Goal: Check status: Check status

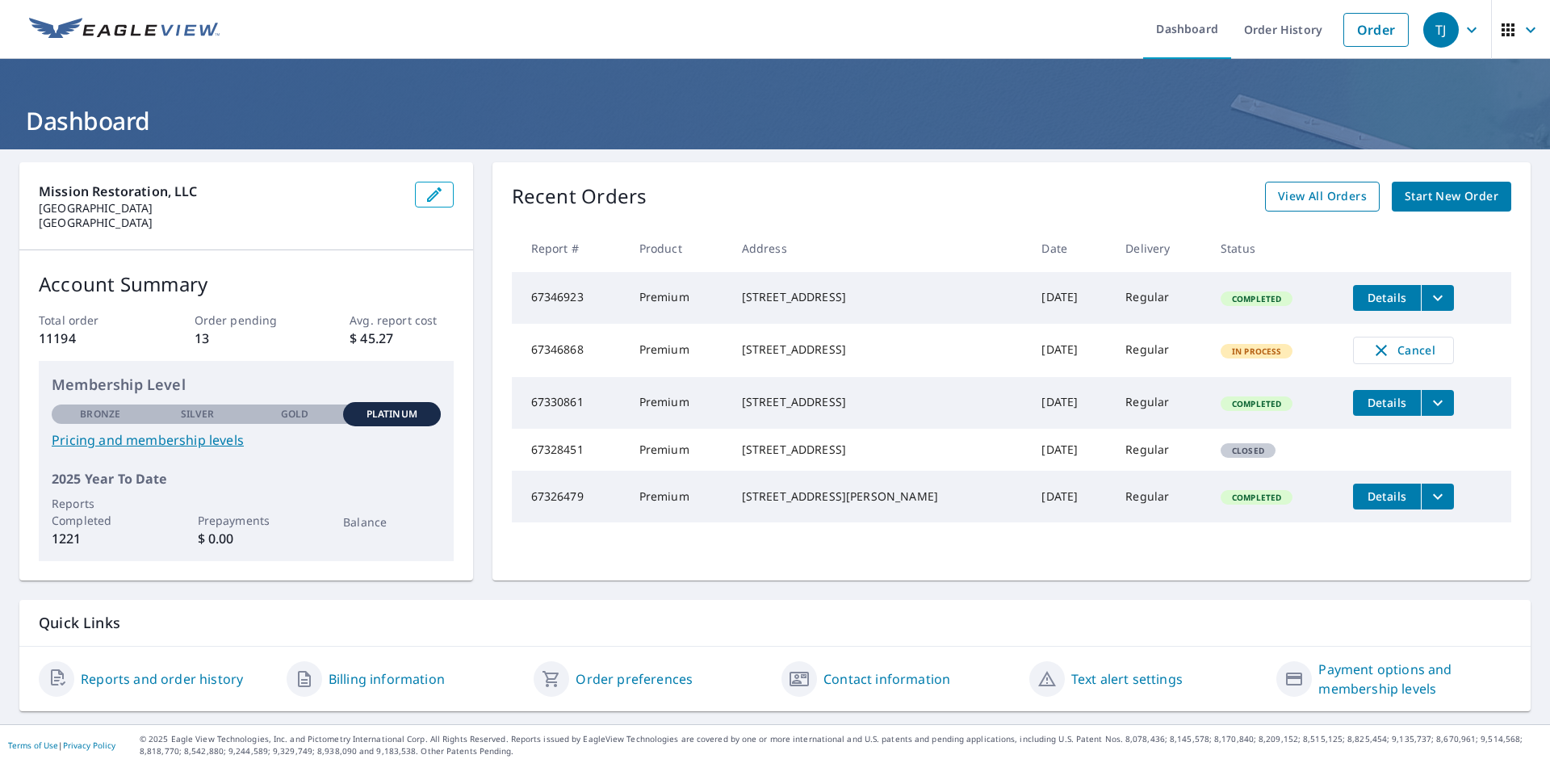
click at [1326, 197] on span "View All Orders" at bounding box center [1322, 196] width 89 height 20
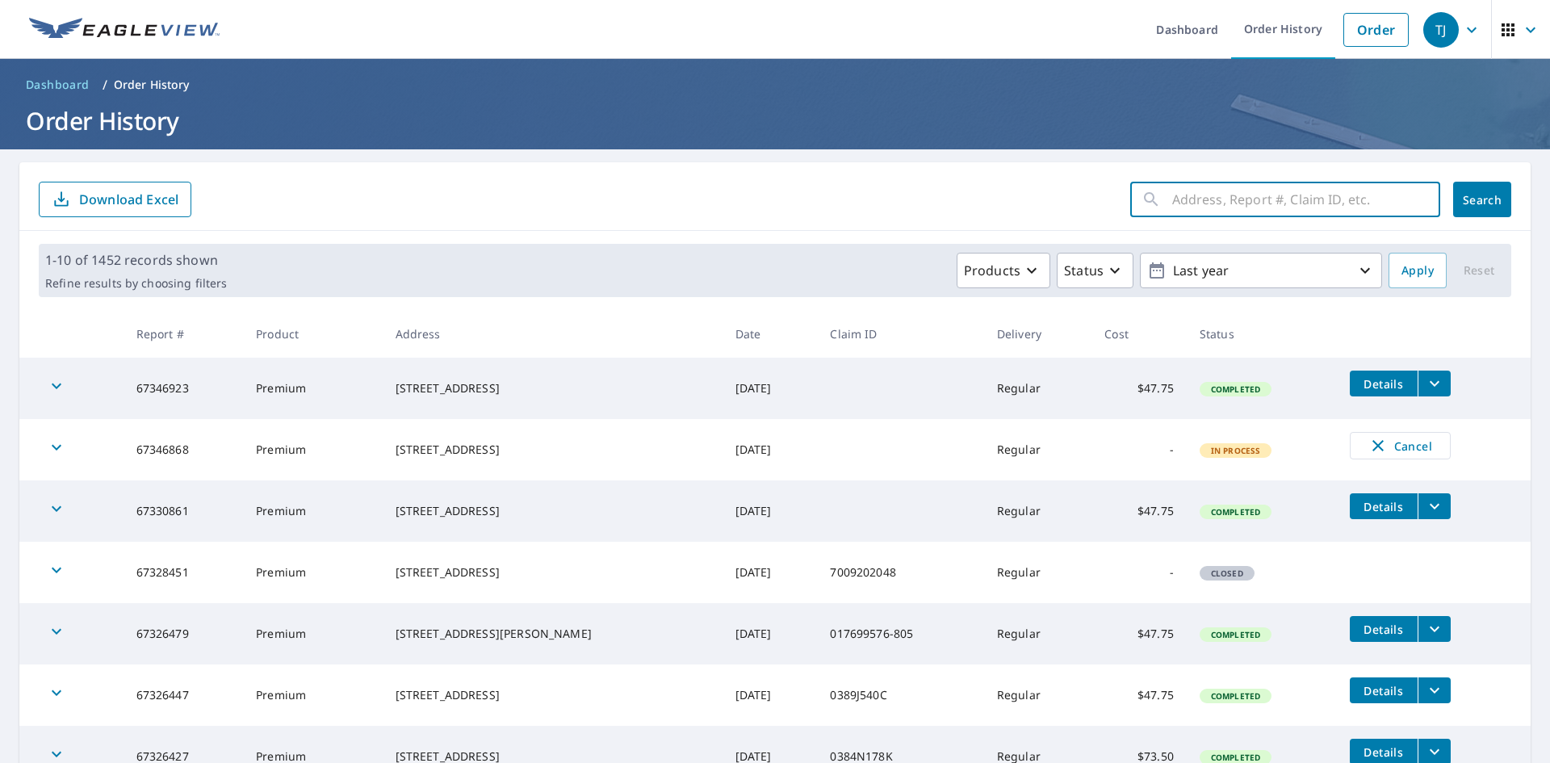
click at [1224, 201] on input "text" at bounding box center [1306, 199] width 268 height 45
type input "[STREET_ADDRESS][PERSON_NAME]"
click button "Search" at bounding box center [1482, 200] width 58 height 36
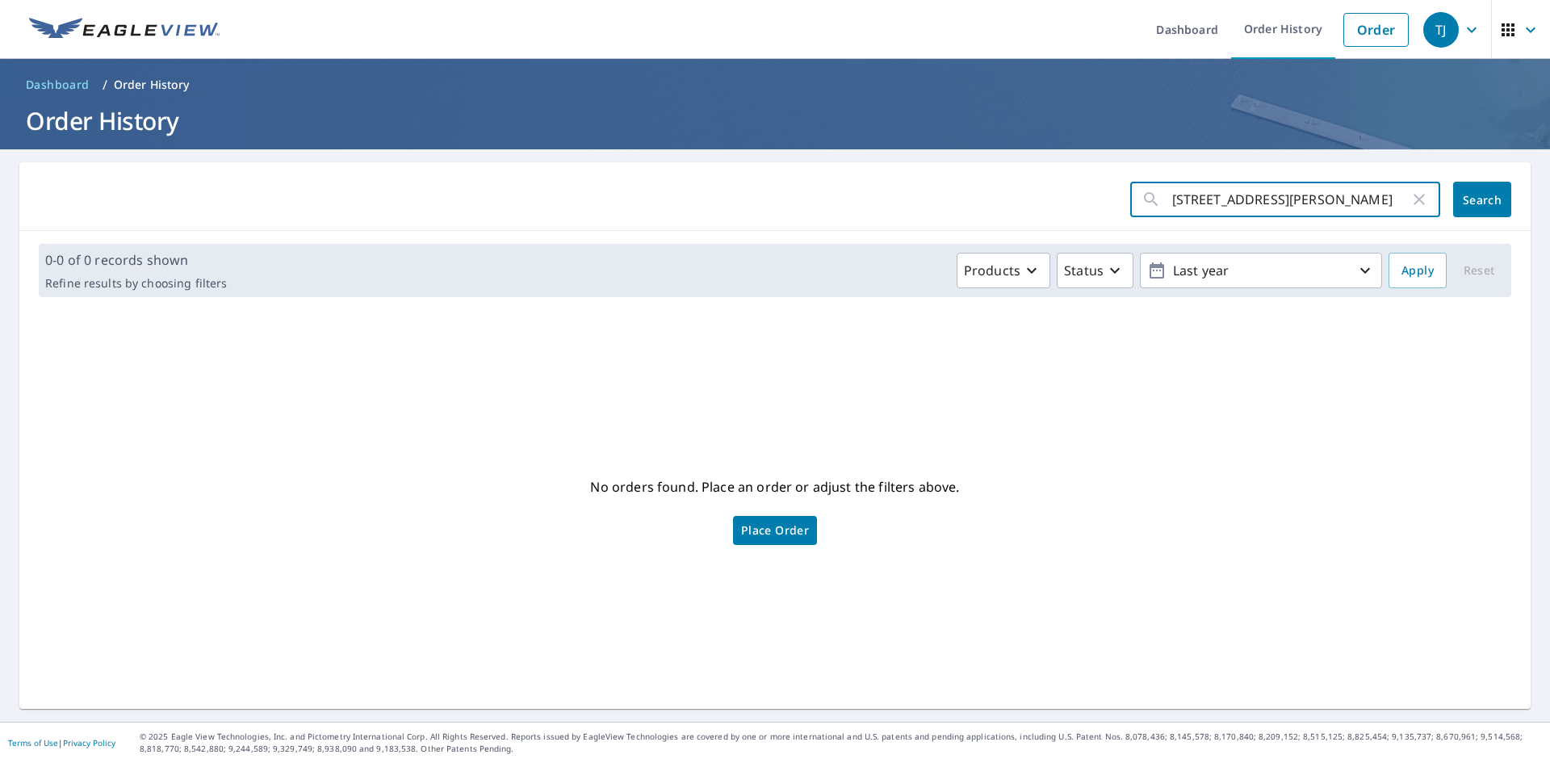
drag, startPoint x: 1288, startPoint y: 202, endPoint x: 1325, endPoint y: 201, distance: 37.1
click at [1325, 201] on input "[STREET_ADDRESS][PERSON_NAME]" at bounding box center [1290, 199] width 237 height 45
type input "[STREET_ADDRESS][PERSON_NAME]"
click button "Search" at bounding box center [1482, 200] width 58 height 36
click at [1201, 199] on input "[STREET_ADDRESS][PERSON_NAME]" at bounding box center [1290, 199] width 237 height 45
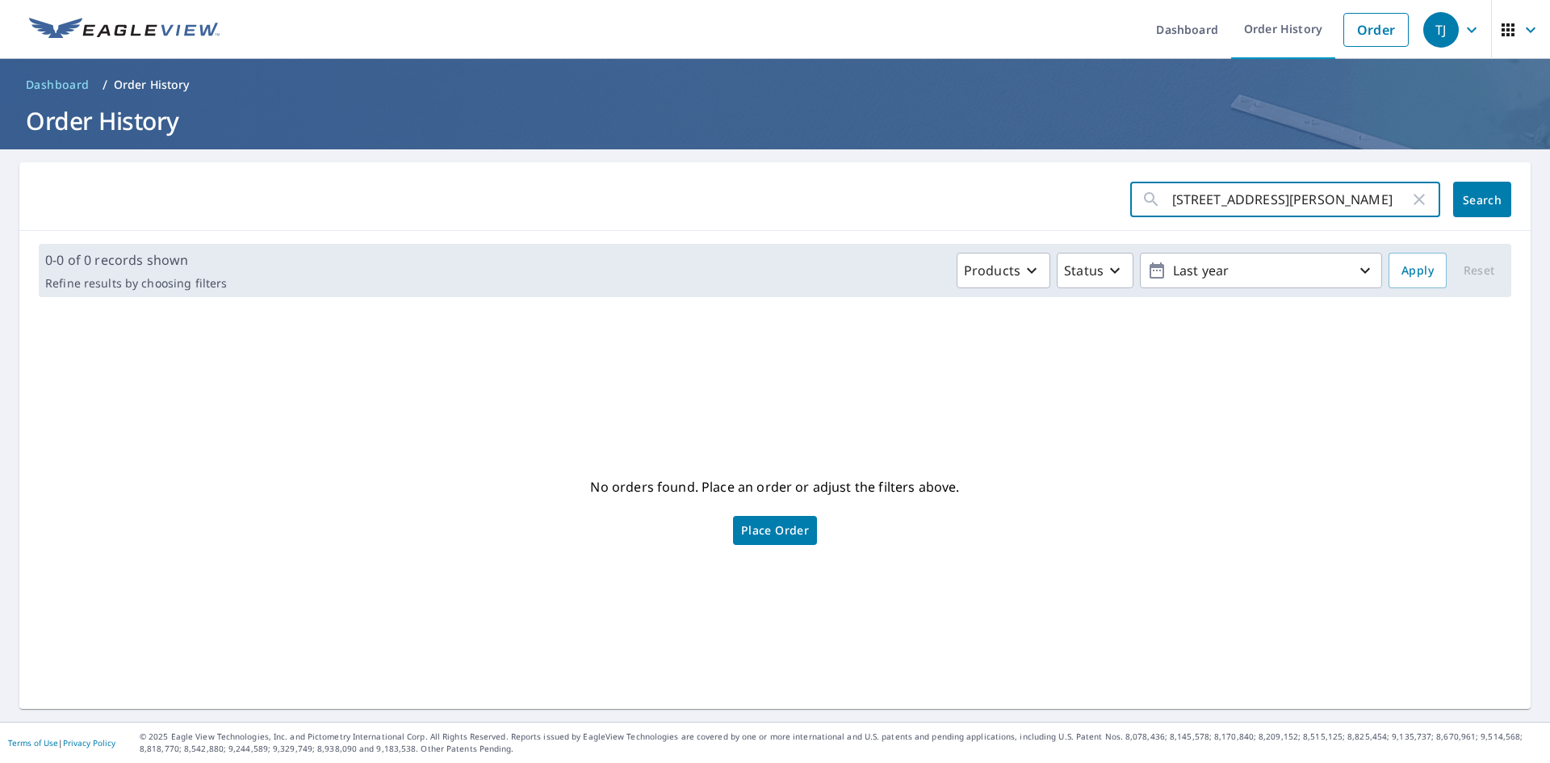
click at [1201, 199] on input "[STREET_ADDRESS][PERSON_NAME]" at bounding box center [1290, 199] width 237 height 45
type input "63859863"
click button "Search" at bounding box center [1482, 200] width 58 height 36
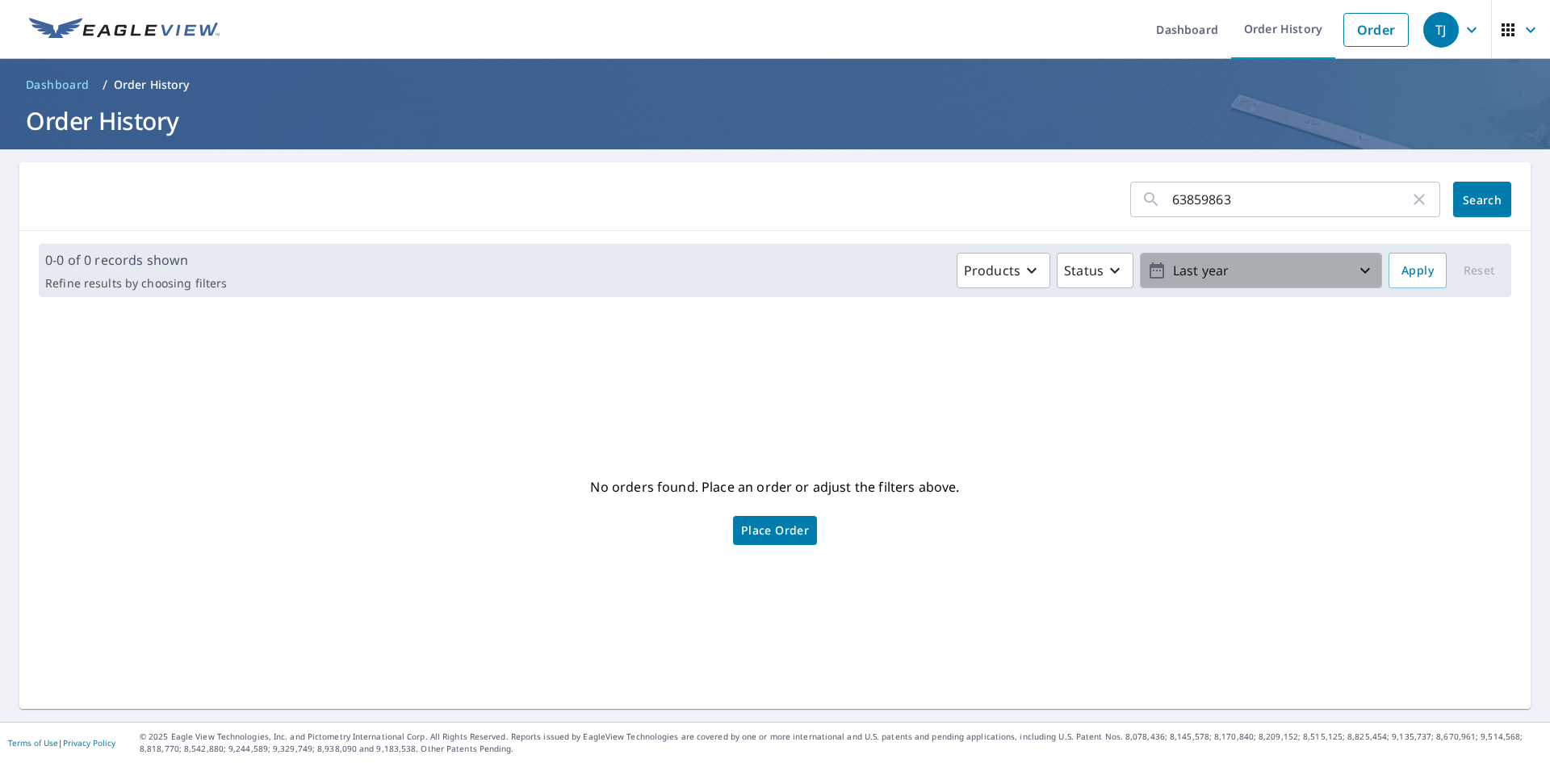
click at [1272, 269] on p "Last year" at bounding box center [1261, 271] width 189 height 28
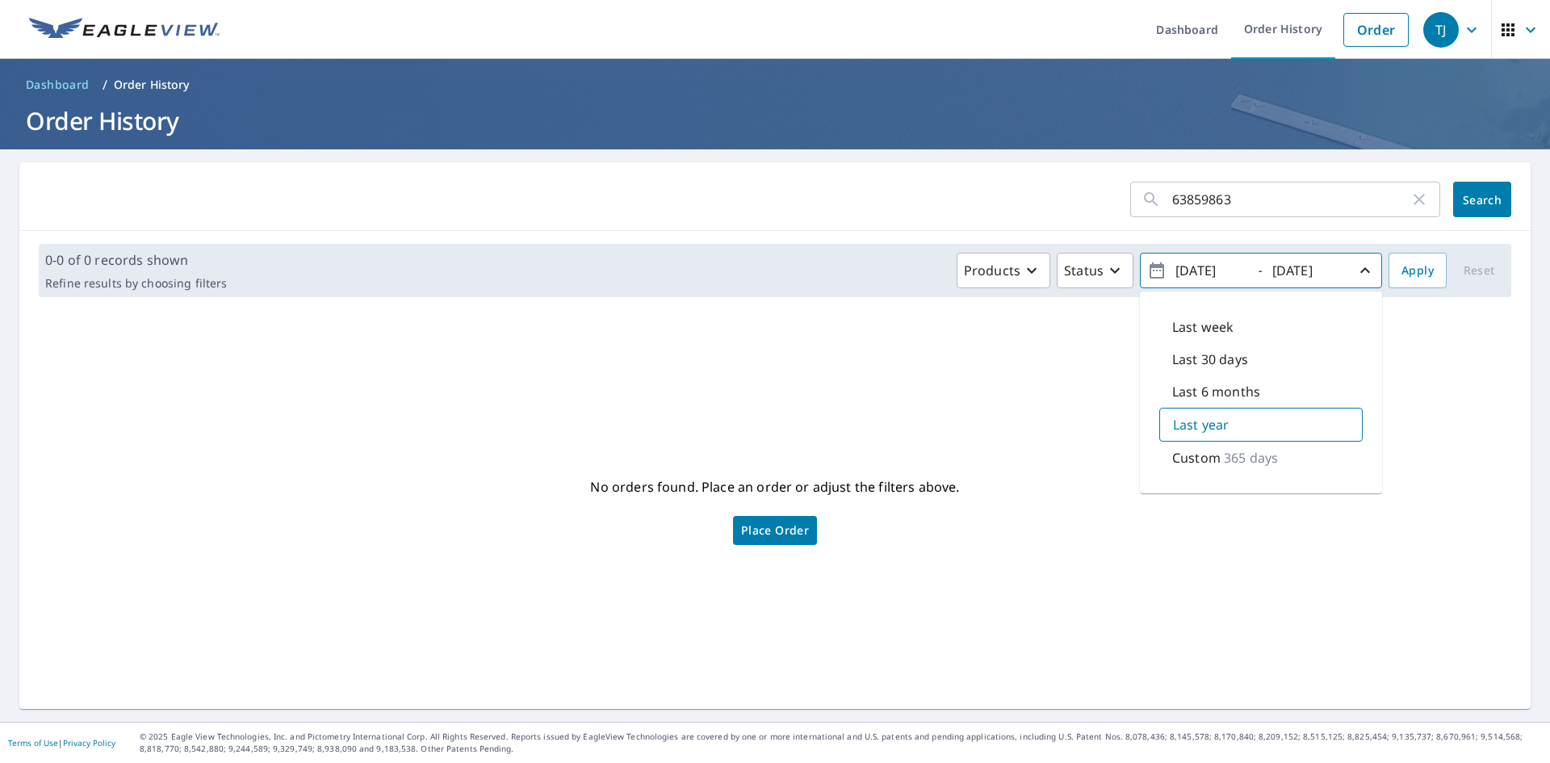
click at [970, 368] on div "No orders found. Place an order or adjust the filters above. Place Order" at bounding box center [775, 509] width 1486 height 373
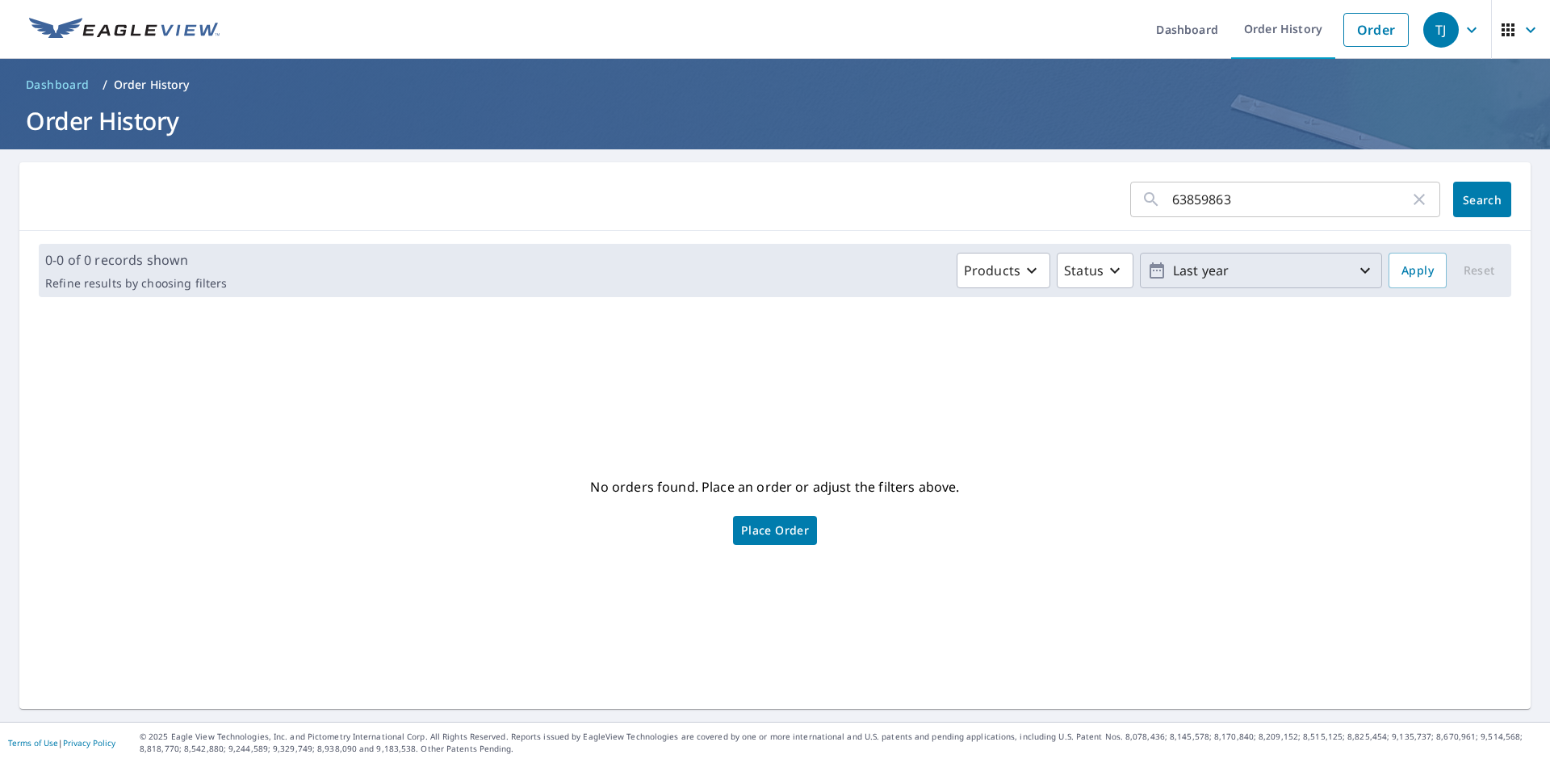
click at [1270, 252] on div "0-0 of 0 records shown Refine results by choosing filters Products Status Last …" at bounding box center [775, 270] width 1473 height 53
click at [1271, 265] on p "Last year" at bounding box center [1261, 271] width 189 height 28
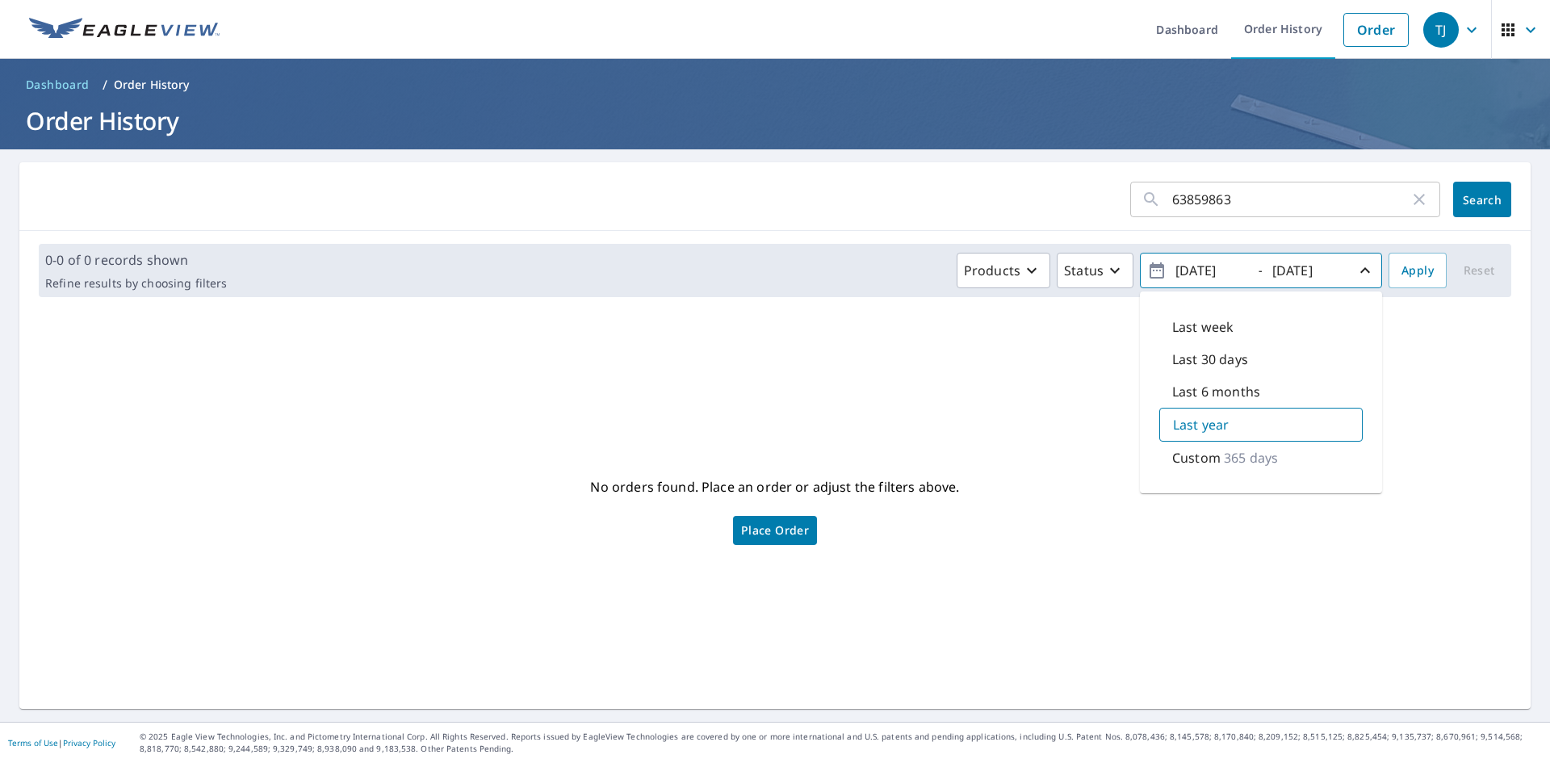
click at [1056, 363] on div "No orders found. Place an order or adjust the filters above. Place Order" at bounding box center [775, 509] width 1486 height 373
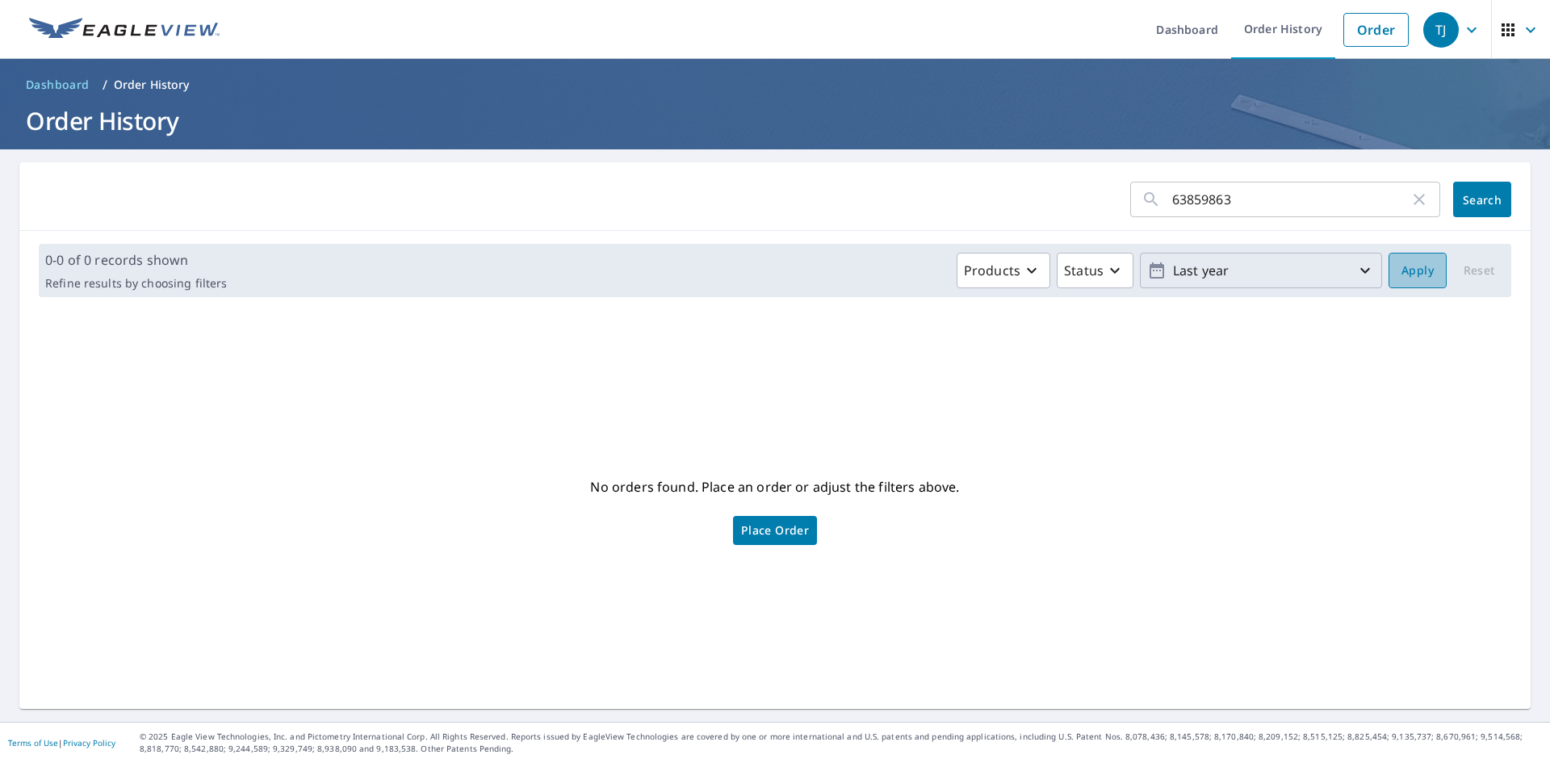
click at [1405, 274] on span "Apply" at bounding box center [1418, 271] width 32 height 20
click at [1210, 191] on input "63859863" at bounding box center [1290, 199] width 237 height 45
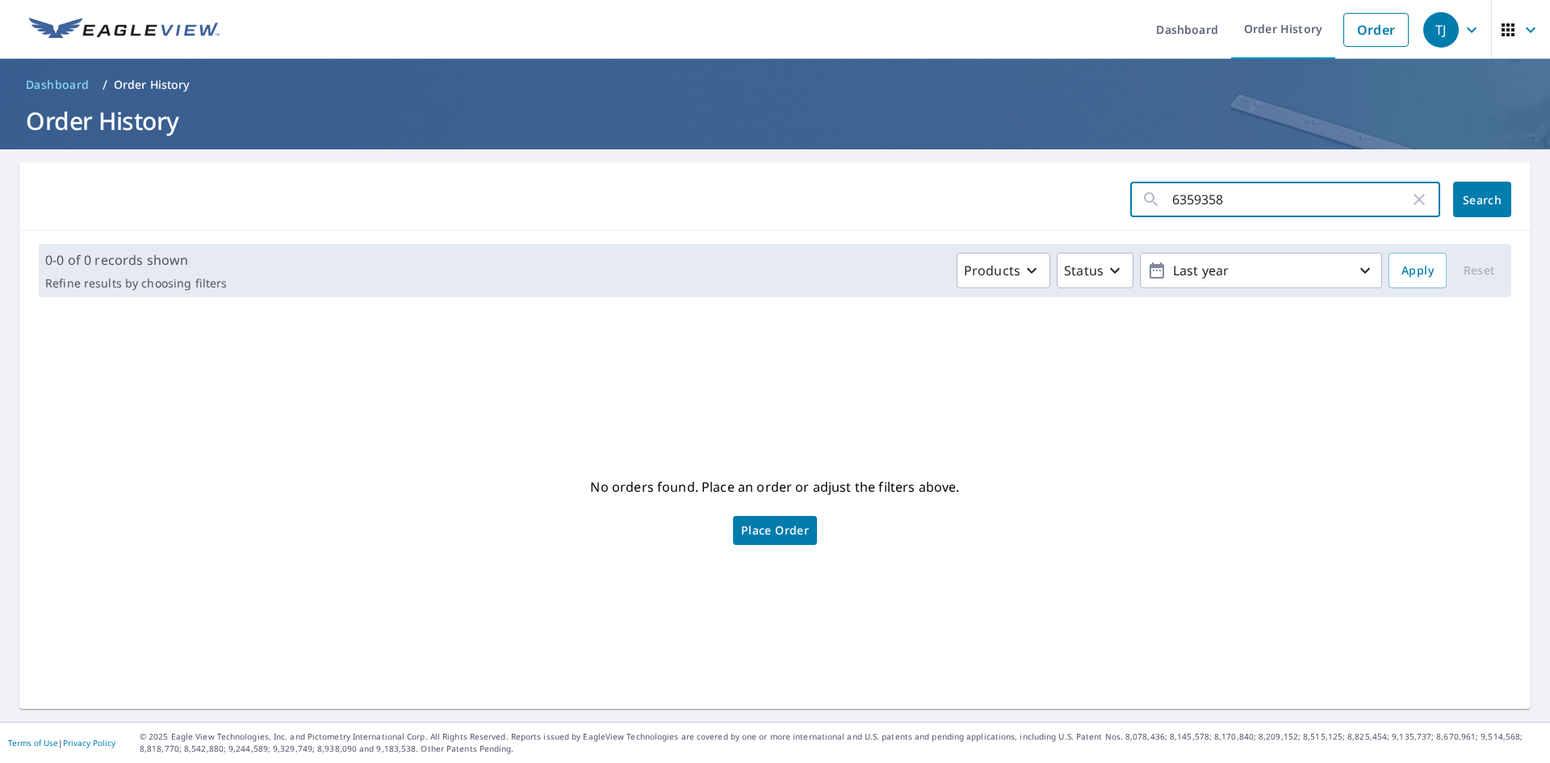
type input "63593580"
click button "Search" at bounding box center [1482, 200] width 58 height 36
